Goal: Navigation & Orientation: Find specific page/section

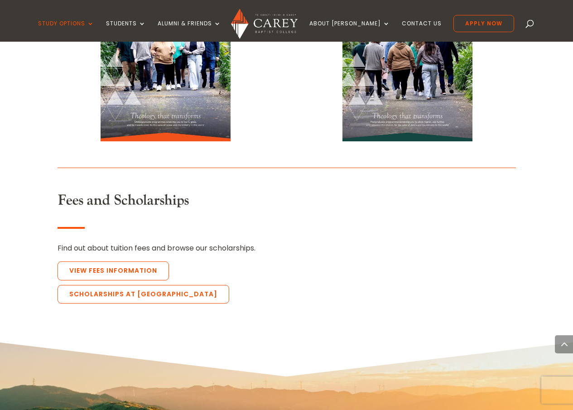
scroll to position [2008, 0]
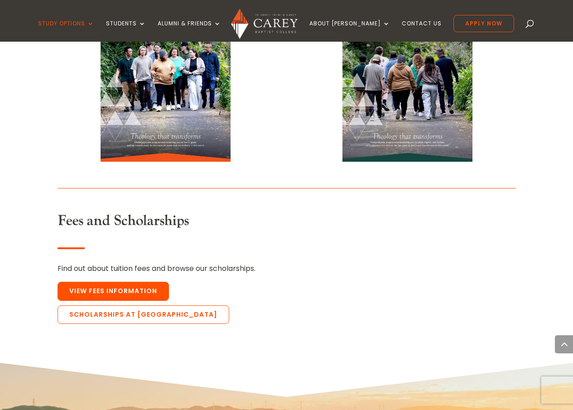
click at [131, 282] on link "View Fees Information" at bounding box center [114, 291] width 112 height 19
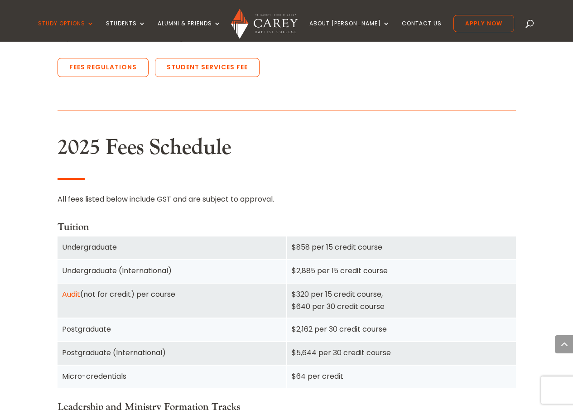
scroll to position [499, 0]
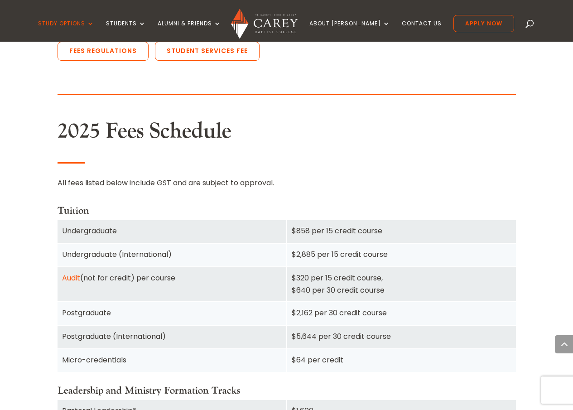
click at [70, 277] on link "Audit" at bounding box center [71, 278] width 18 height 10
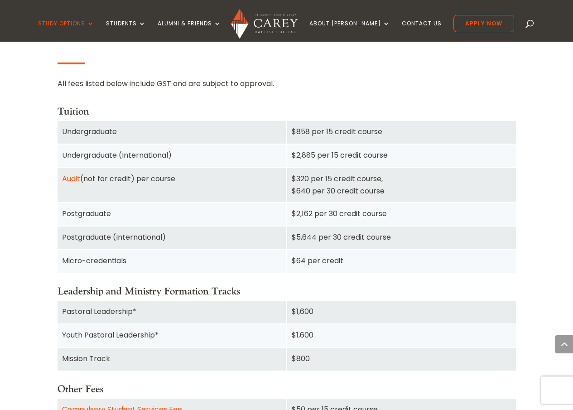
scroll to position [635, 0]
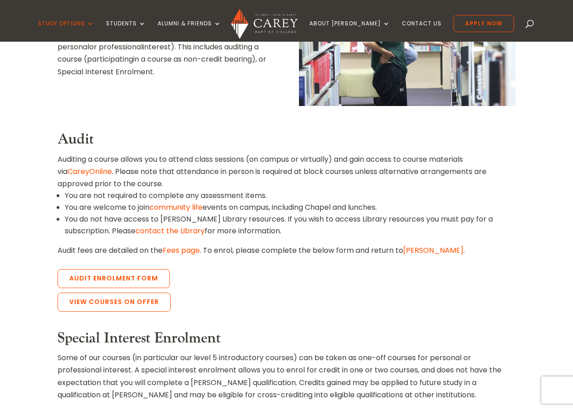
scroll to position [363, 0]
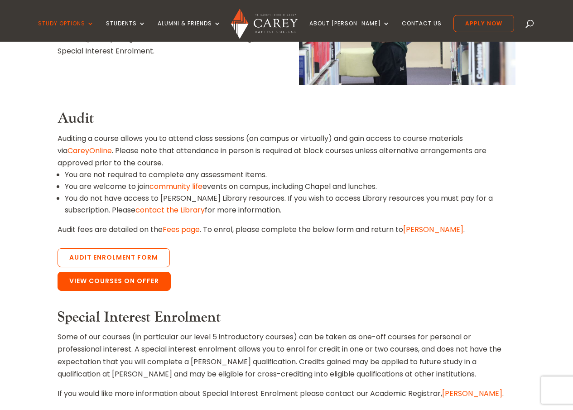
click at [128, 281] on link "View Courses on Offer" at bounding box center [114, 281] width 113 height 19
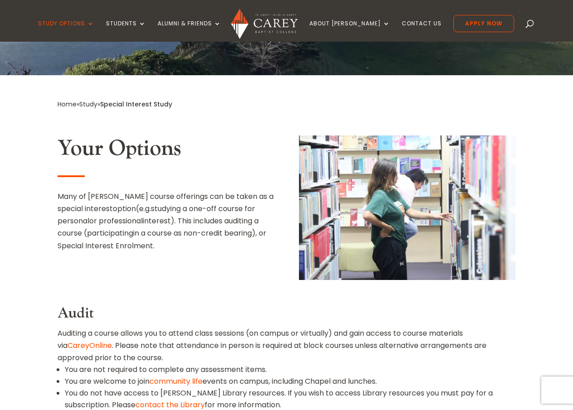
scroll to position [213, 0]
